Goal: Task Accomplishment & Management: Use online tool/utility

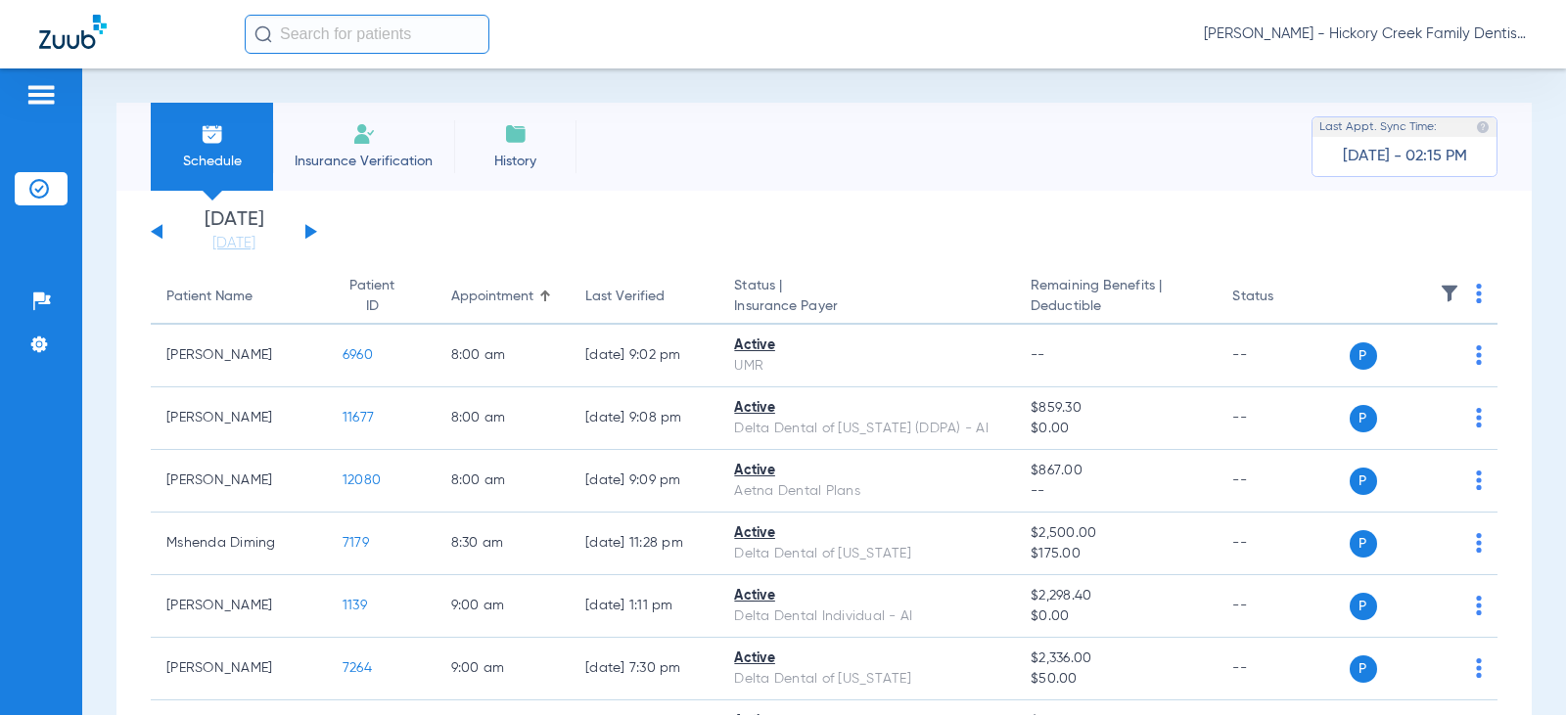
click at [368, 166] on span "Insurance Verification" at bounding box center [364, 162] width 152 height 20
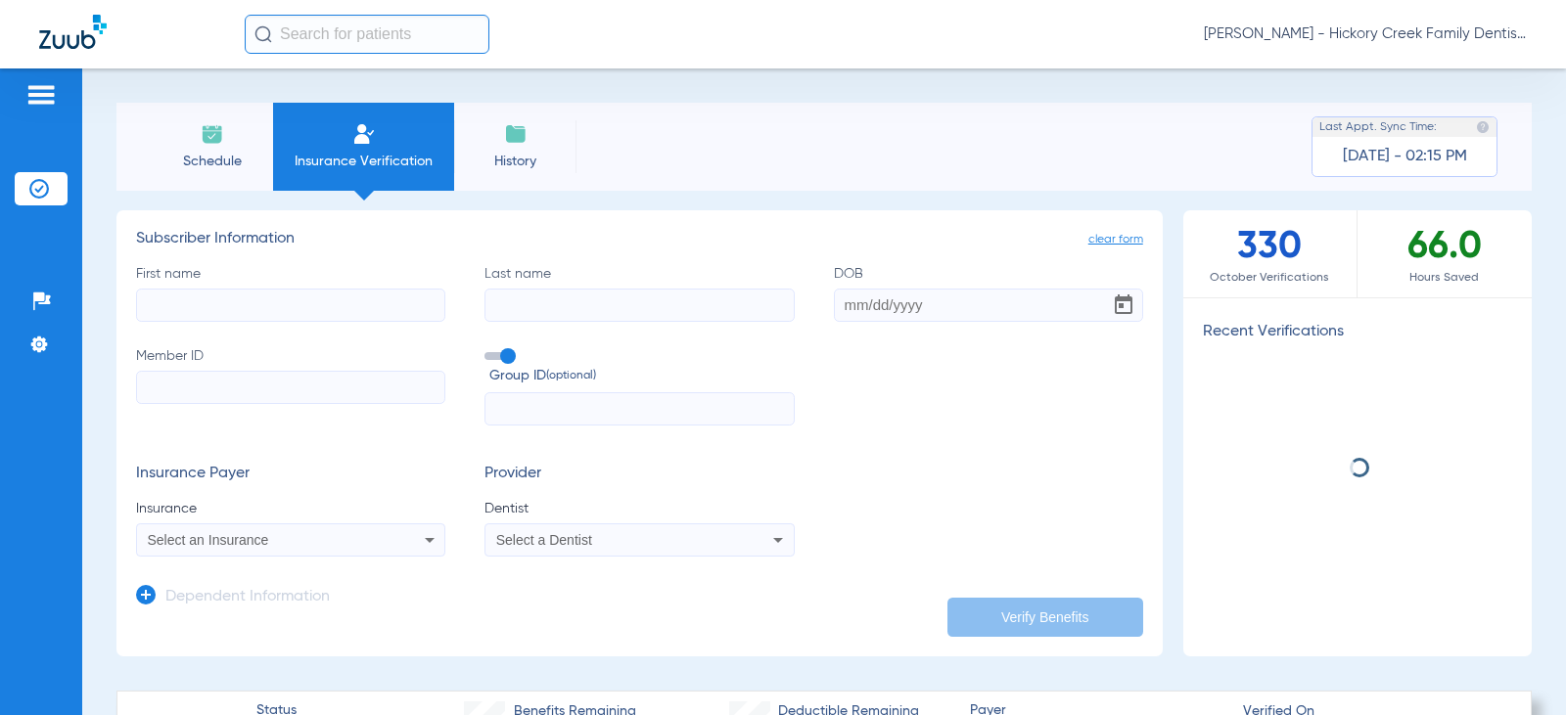
click at [278, 152] on li "Insurance Verification" at bounding box center [363, 147] width 181 height 88
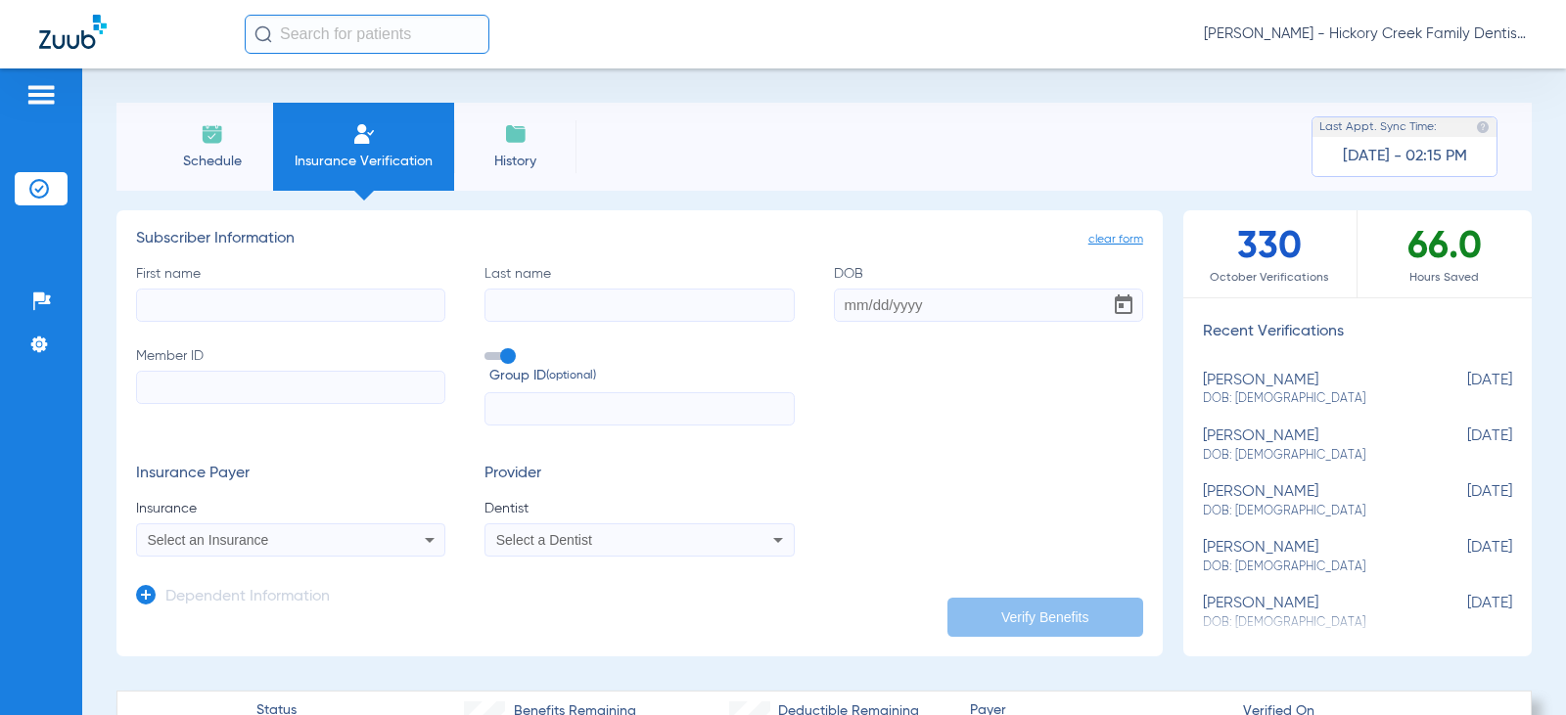
drag, startPoint x: 225, startPoint y: 136, endPoint x: 379, endPoint y: 121, distance: 154.4
click at [231, 134] on li "Schedule" at bounding box center [212, 147] width 122 height 88
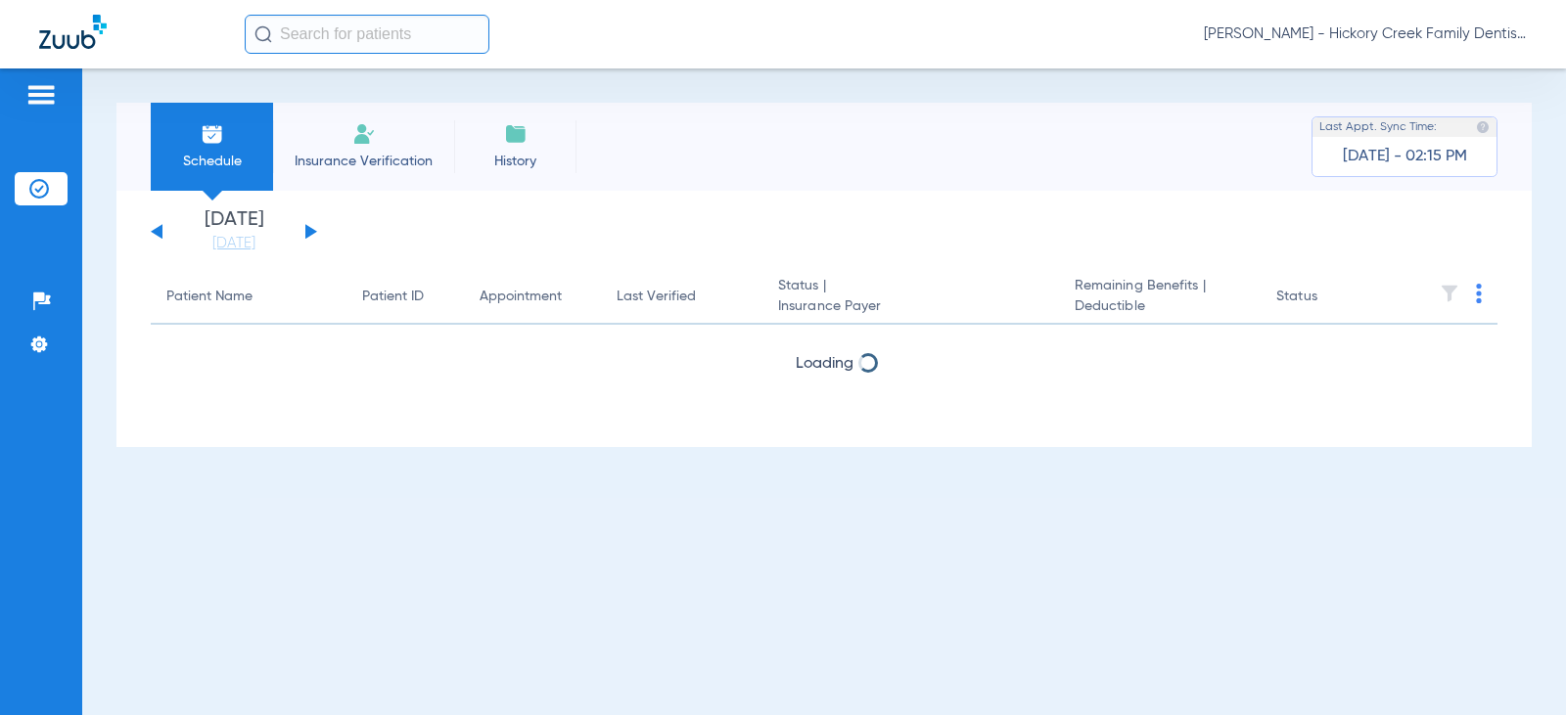
click at [378, 138] on li "Insurance Verification" at bounding box center [363, 147] width 181 height 88
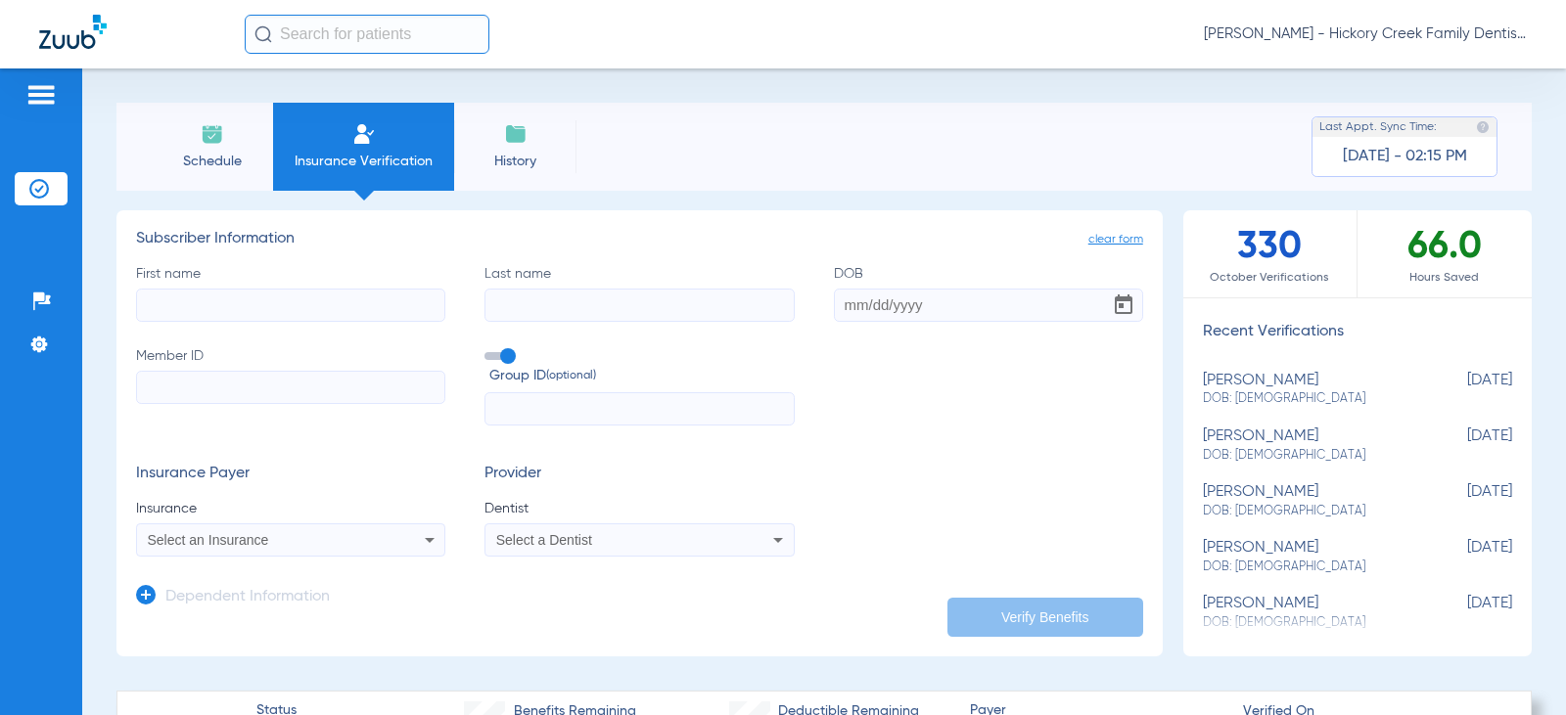
click at [216, 159] on span "Schedule" at bounding box center [211, 162] width 93 height 20
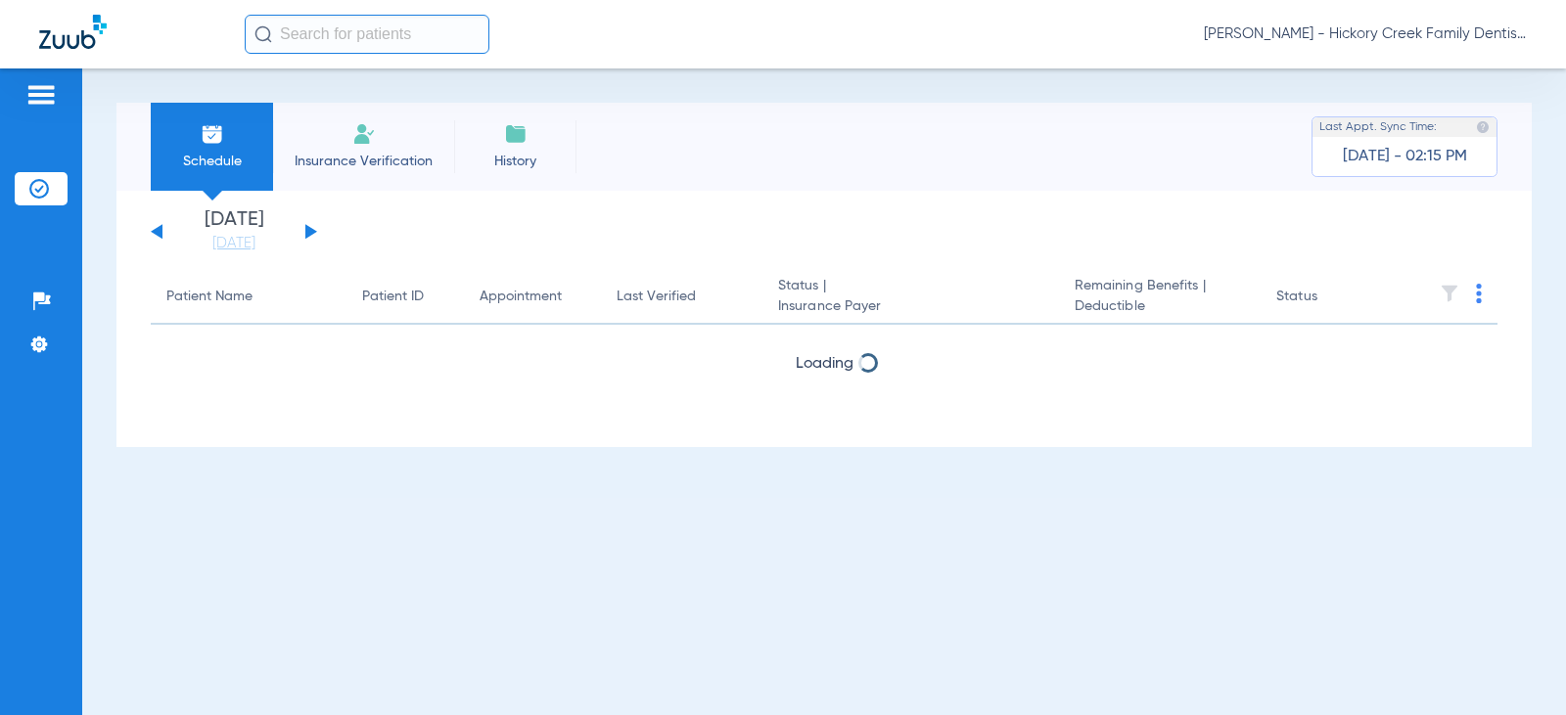
click at [313, 234] on button at bounding box center [311, 231] width 12 height 15
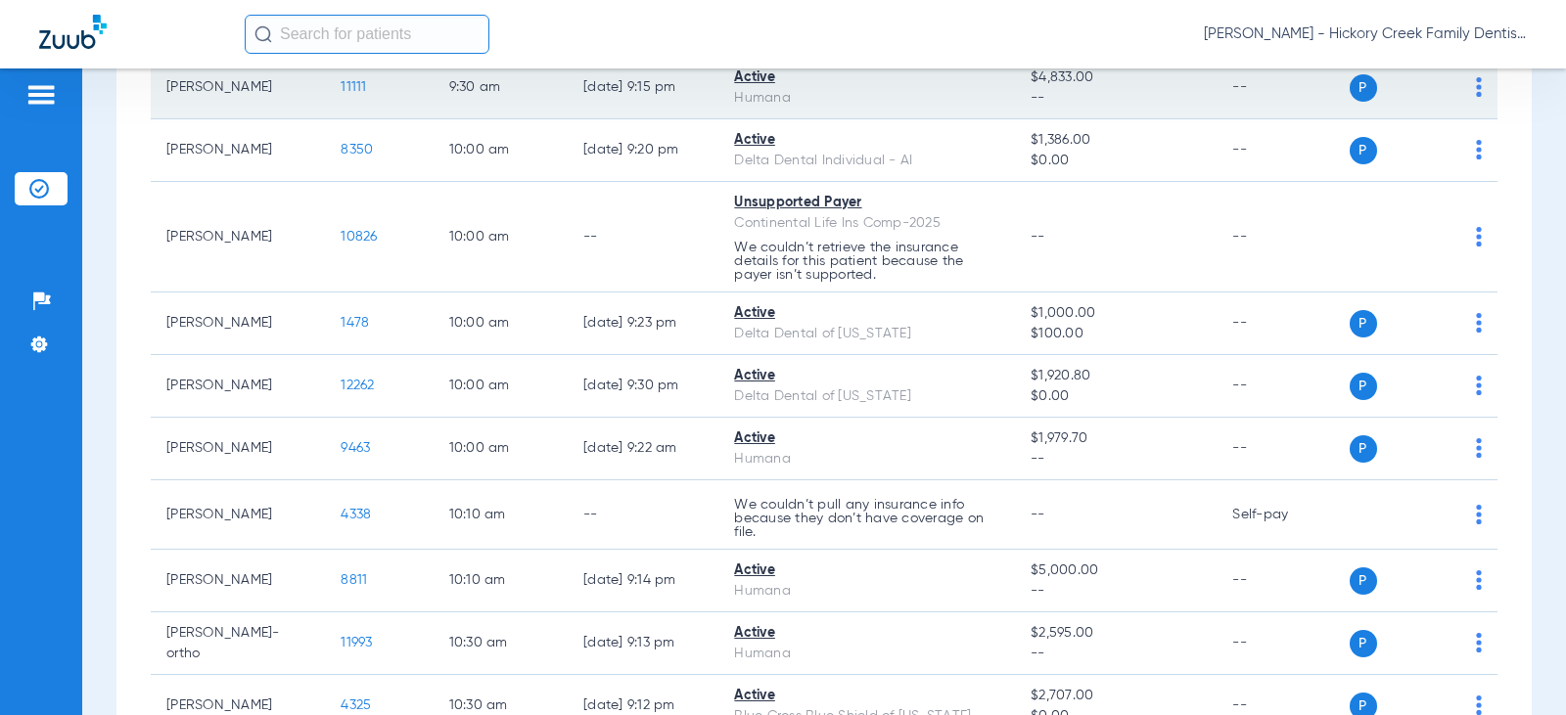
scroll to position [1077, 0]
